Goal: Navigation & Orientation: Find specific page/section

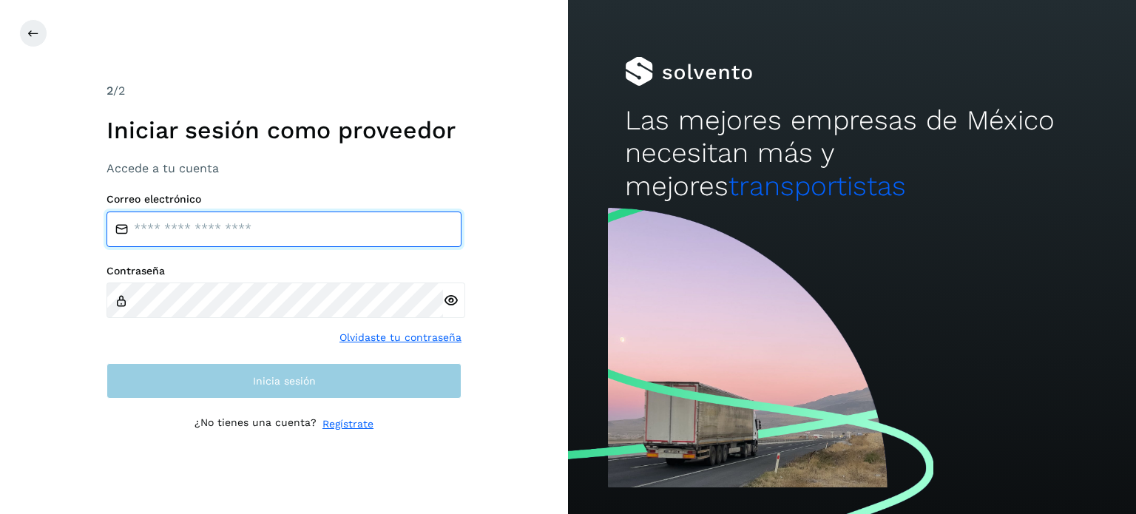
type input "**********"
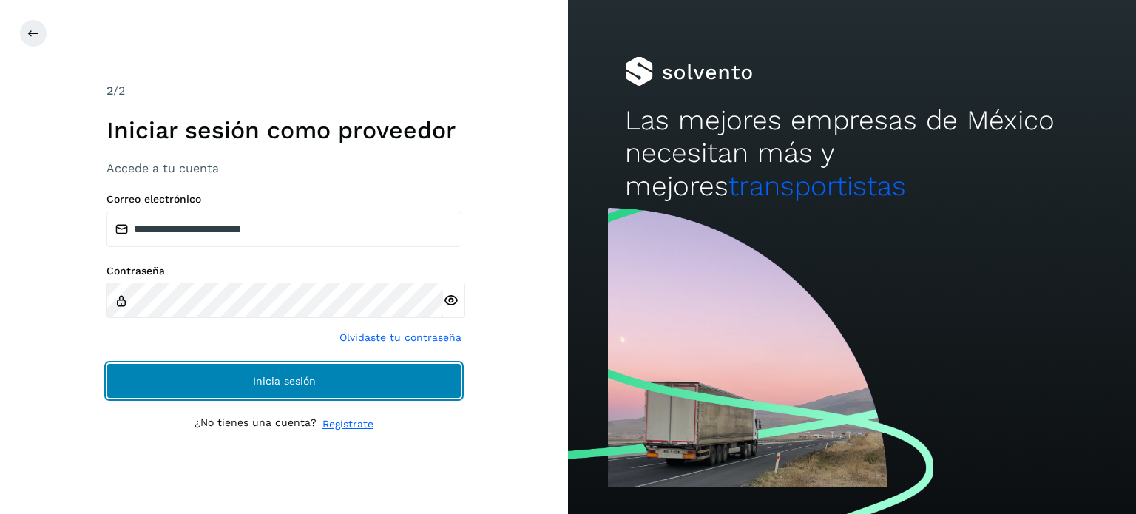
click at [305, 374] on button "Inicia sesión" at bounding box center [284, 381] width 355 height 36
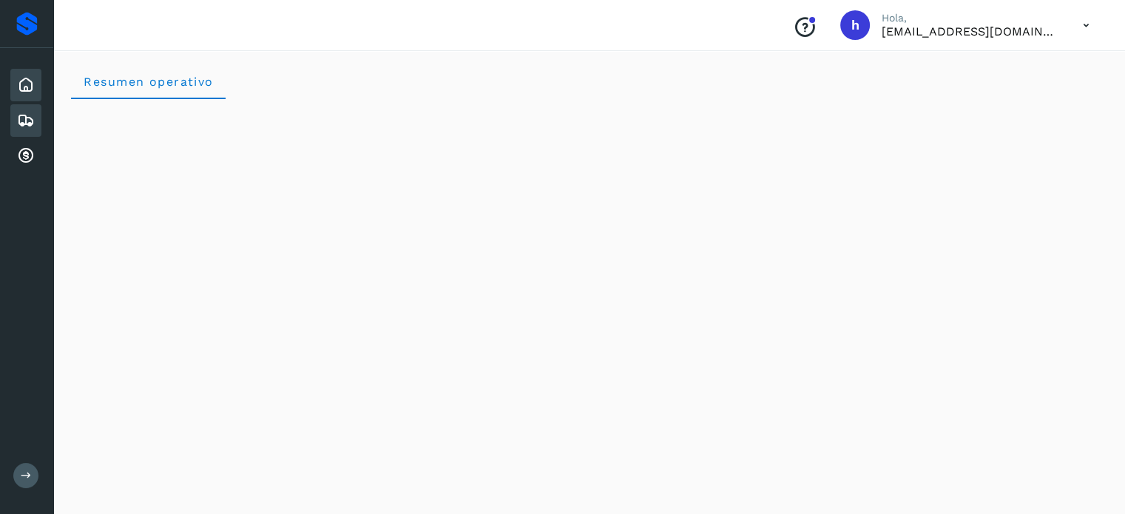
click at [26, 124] on icon at bounding box center [26, 121] width 18 height 18
